Goal: Information Seeking & Learning: Learn about a topic

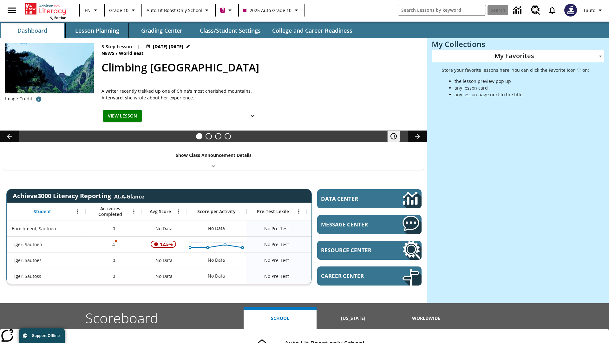
click at [97, 30] on button "Lesson Planning" at bounding box center [96, 30] width 63 height 15
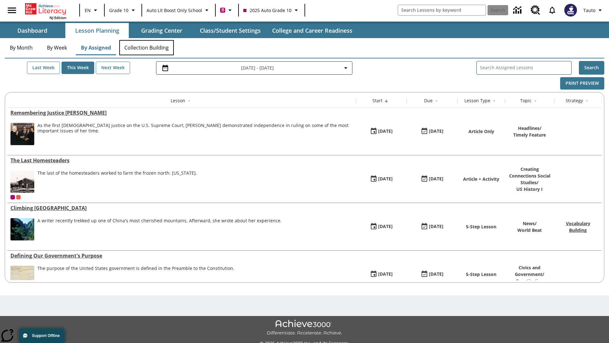
click at [147, 48] on button "Collection Building" at bounding box center [146, 47] width 55 height 15
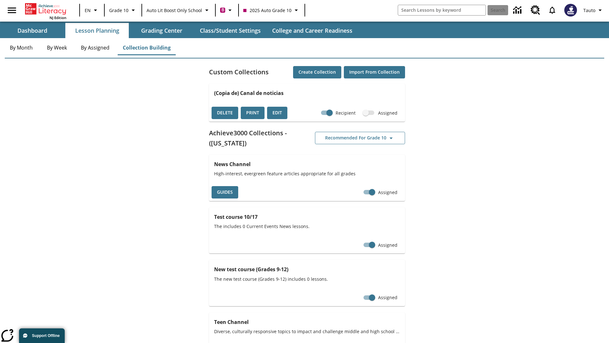
checkbox input "true"
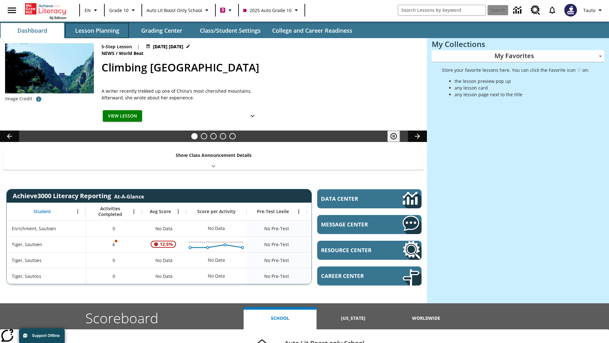
click at [97, 30] on button "Lesson Planning" at bounding box center [96, 30] width 63 height 15
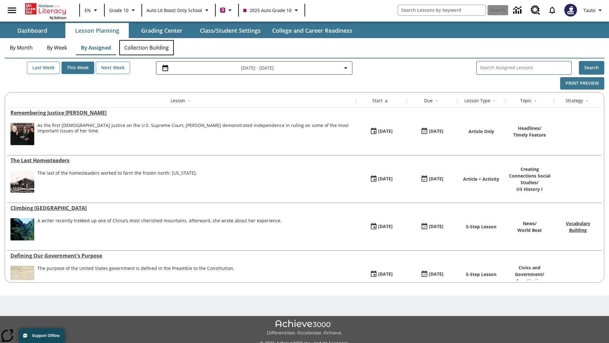
click at [147, 48] on button "Collection Building" at bounding box center [146, 47] width 55 height 15
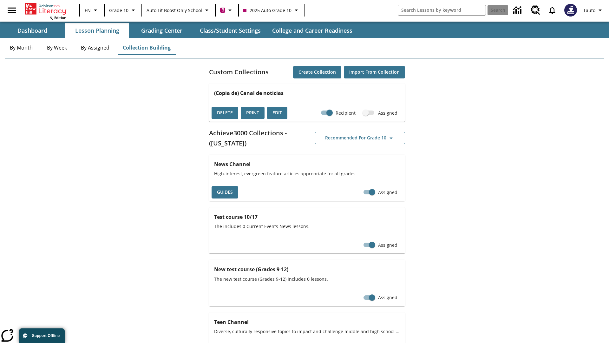
checkbox input "false"
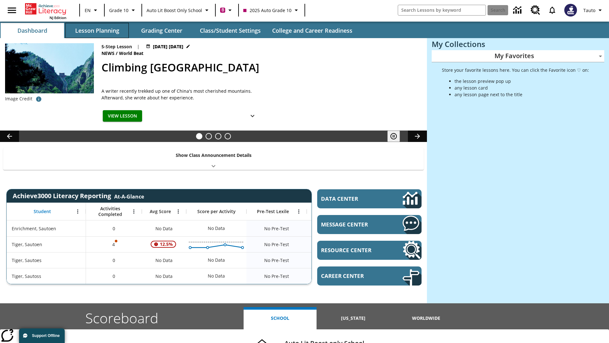
click at [97, 30] on button "Lesson Planning" at bounding box center [96, 30] width 63 height 15
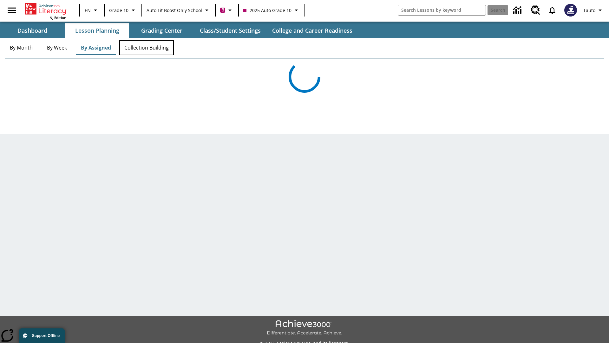
click at [147, 48] on button "Collection Building" at bounding box center [146, 47] width 55 height 15
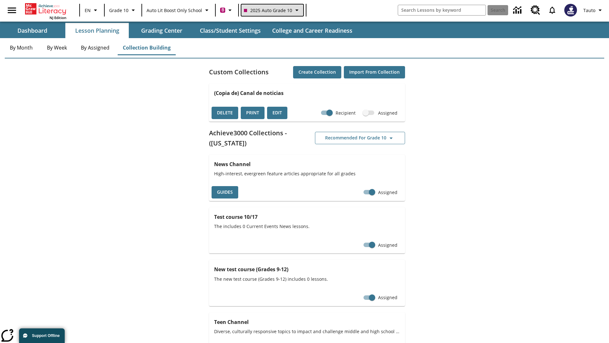
click at [271, 10] on span "2025 Auto Grade 10" at bounding box center [268, 10] width 48 height 7
